Goal: Task Accomplishment & Management: Complete application form

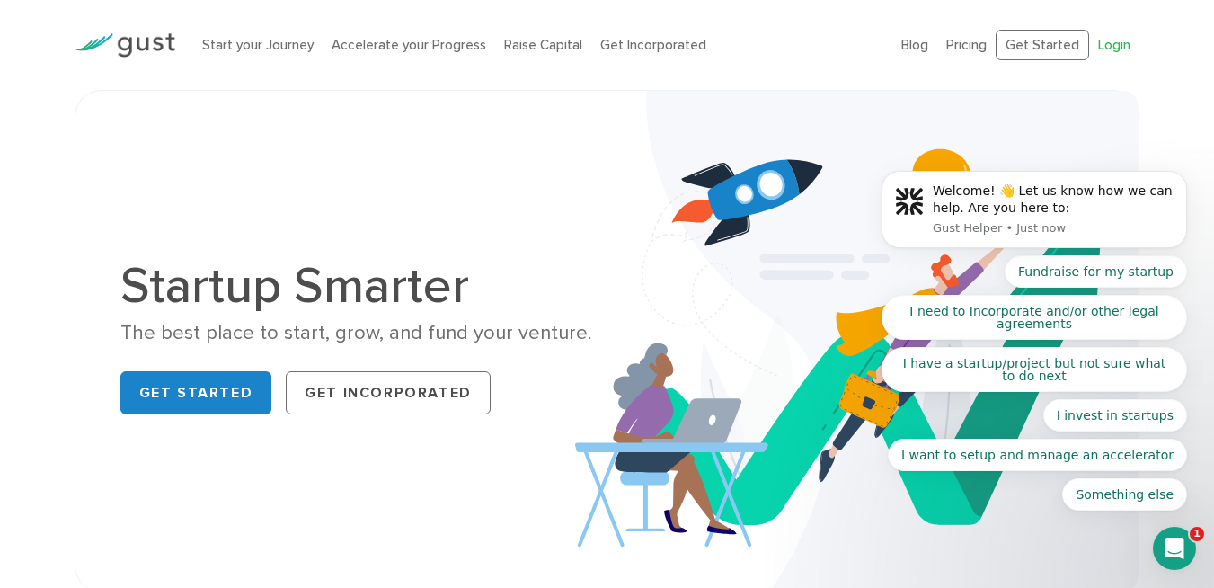
click at [1063, 40] on body "Welcome! 👋 Let us know how we can help. Are you here to: Gust Helper • Just now…" at bounding box center [1034, 214] width 345 height 636
click at [206, 402] on link "Get Started" at bounding box center [196, 392] width 152 height 43
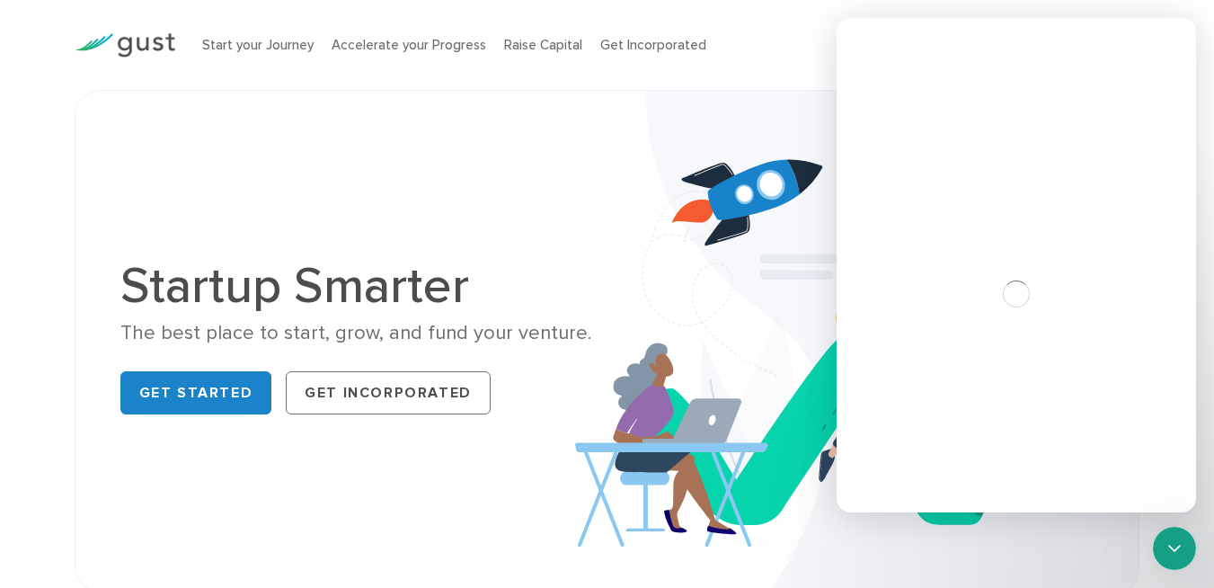
drag, startPoint x: 714, startPoint y: 129, endPoint x: 601, endPoint y: 10, distance: 164.6
click at [714, 129] on img at bounding box center [856, 341] width 563 height 500
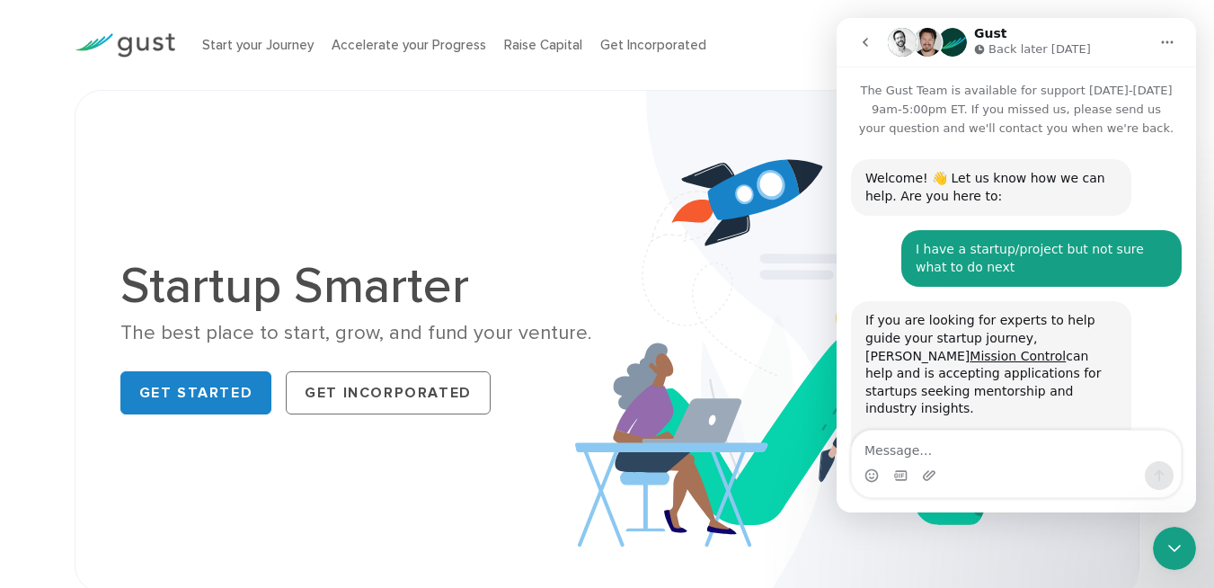
scroll to position [156, 0]
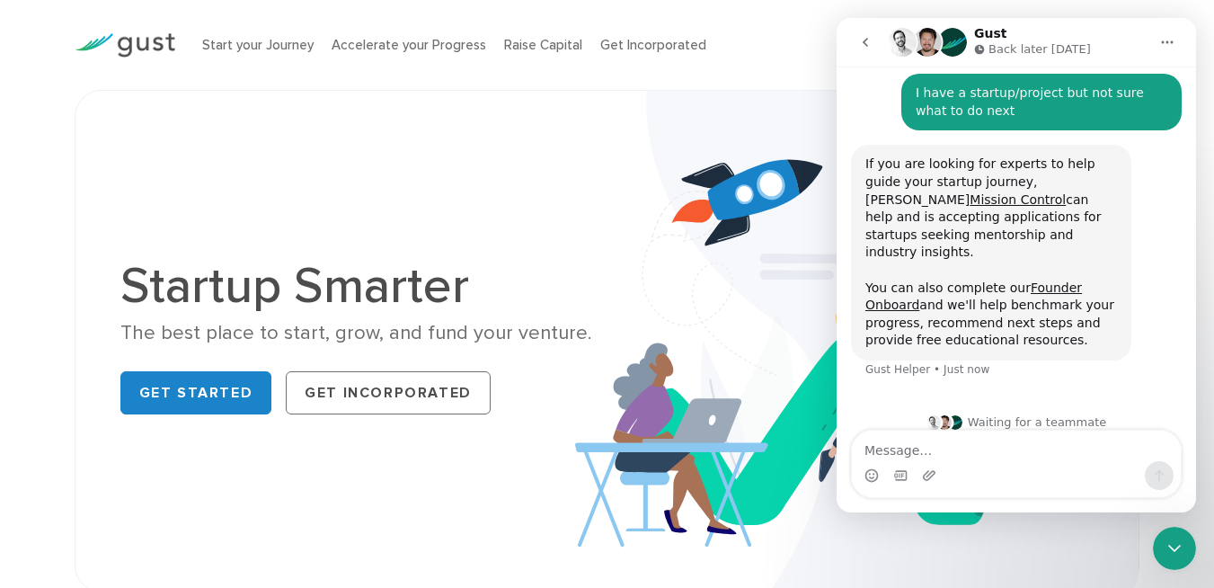
click at [865, 45] on icon "go back" at bounding box center [864, 42] width 5 height 9
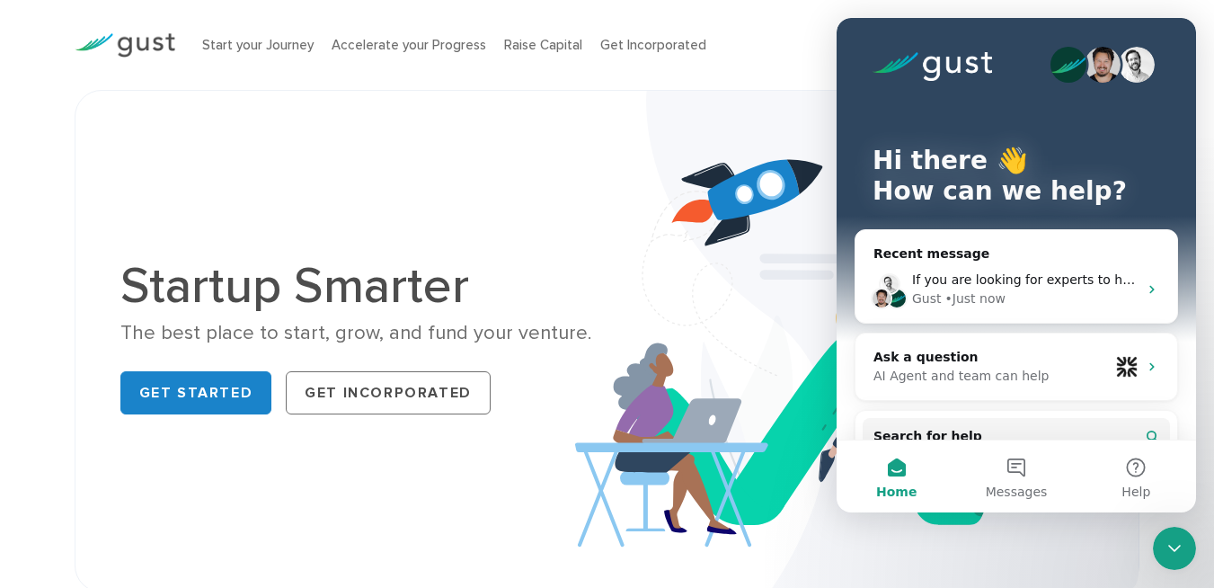
scroll to position [0, 0]
click at [674, 142] on img at bounding box center [856, 341] width 563 height 500
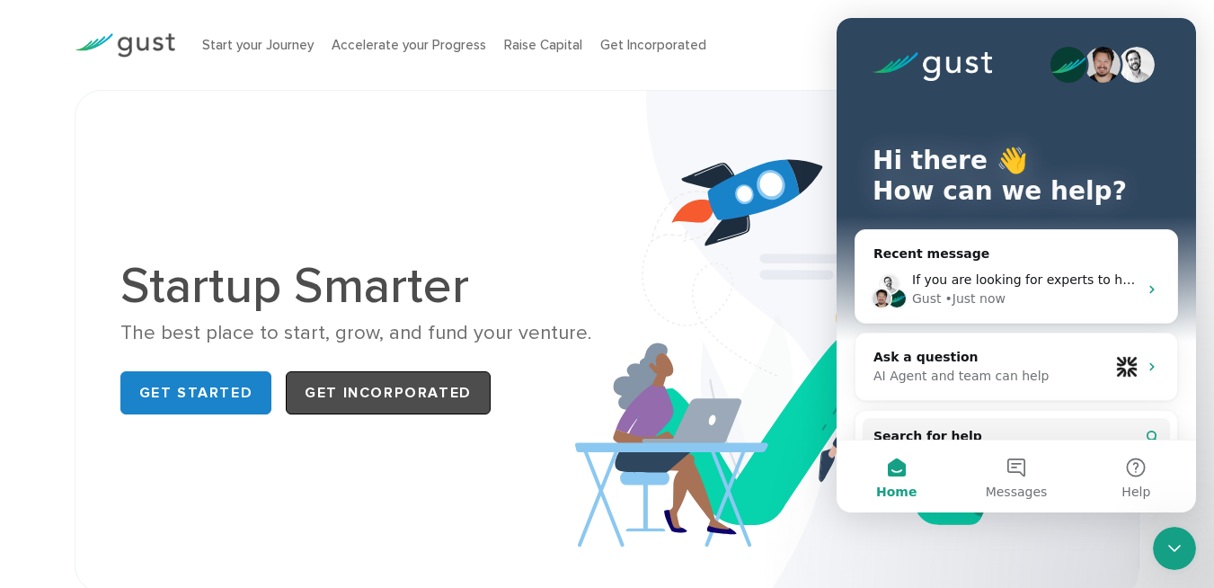
click at [382, 397] on link "Get Incorporated" at bounding box center [388, 392] width 205 height 43
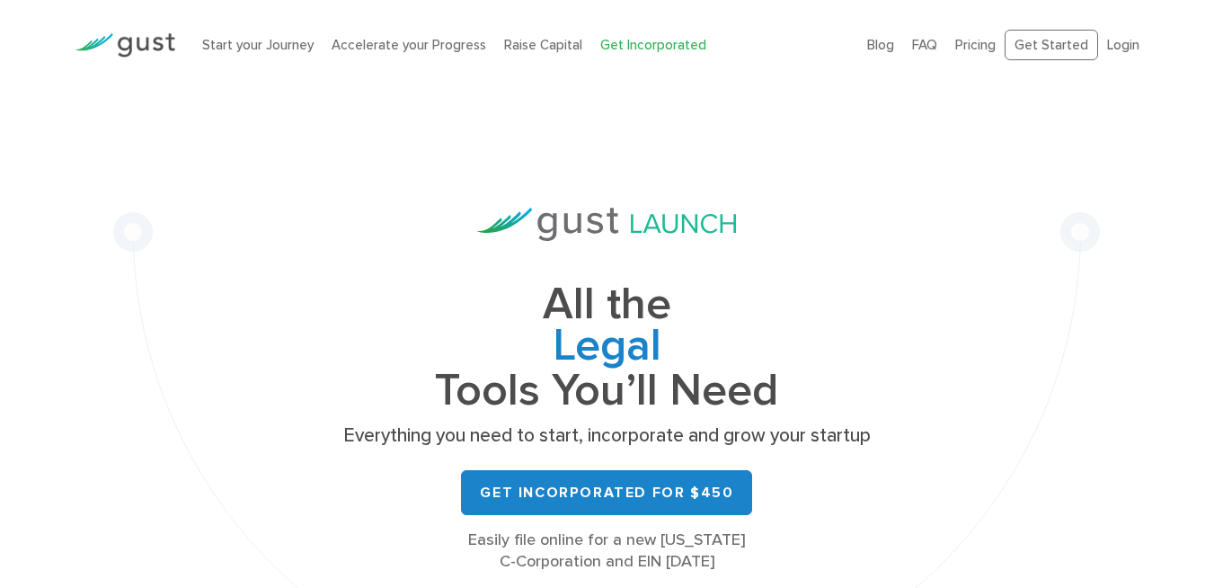
click at [1120, 49] on link "Login" at bounding box center [1123, 45] width 32 height 16
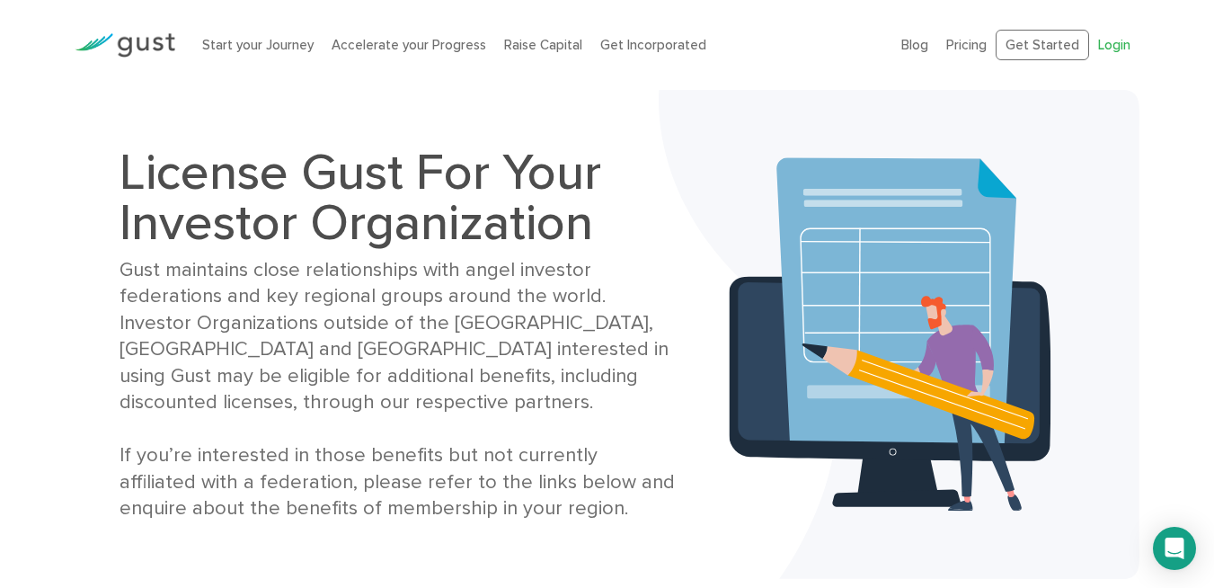
click at [1118, 39] on link "Login" at bounding box center [1114, 45] width 32 height 16
